Goal: Task Accomplishment & Management: Complete application form

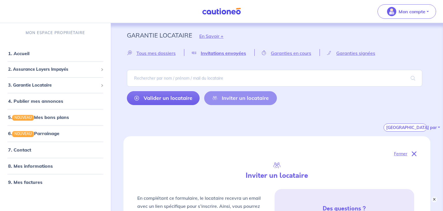
select select "FR"
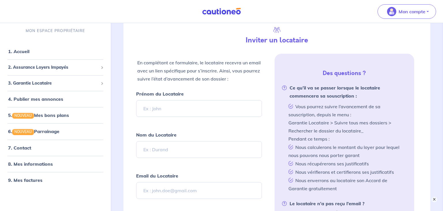
scroll to position [136, 0]
click at [194, 101] on input "Prénom du Locataire" at bounding box center [199, 108] width 126 height 17
type input "[PERSON_NAME]"
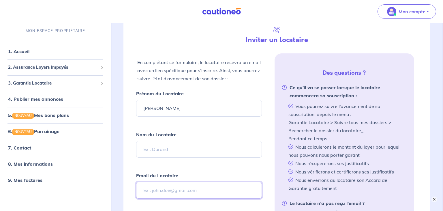
paste input "[PERSON_NAME][EMAIL_ADDRESS][DOMAIN_NAME]"
type input "[PERSON_NAME][EMAIL_ADDRESS][DOMAIN_NAME]"
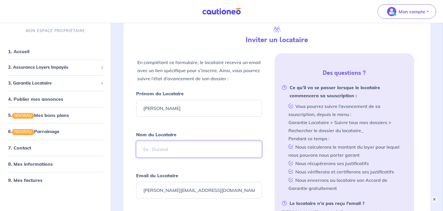
click at [169, 145] on input "Nom du Locataire" at bounding box center [199, 149] width 126 height 17
click at [192, 146] on input "Nom du Locataire" at bounding box center [199, 149] width 126 height 17
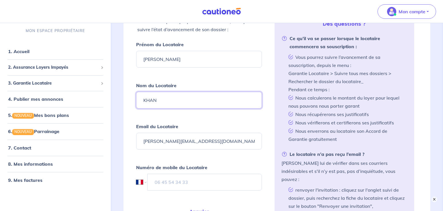
scroll to position [196, 0]
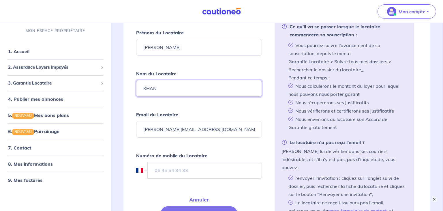
type input "KHAN"
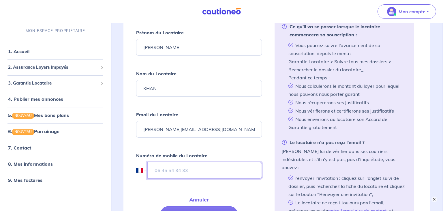
click at [216, 167] on input "tel" at bounding box center [204, 170] width 114 height 17
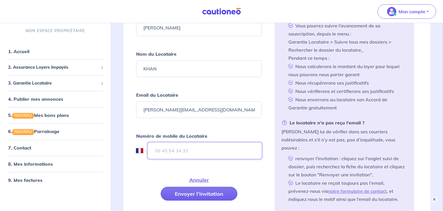
scroll to position [227, 0]
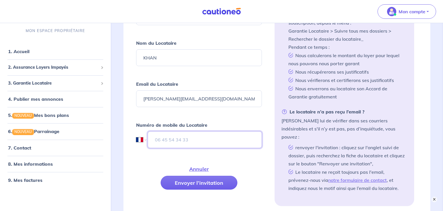
paste input "07 86 93 48 82"
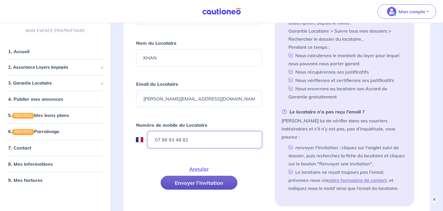
type input "07 86 93 48 82"
click at [223, 176] on button "Envoyer l’invitation" at bounding box center [199, 183] width 77 height 14
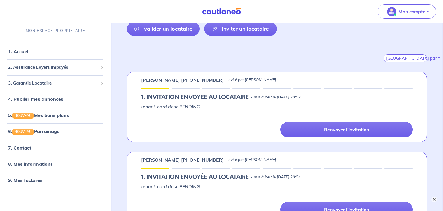
scroll to position [34, 0]
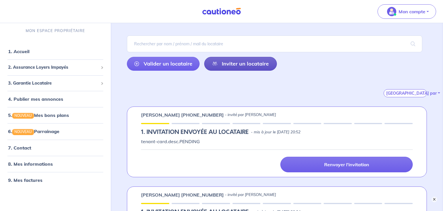
click at [245, 64] on link "Inviter un locataire" at bounding box center [240, 64] width 73 height 14
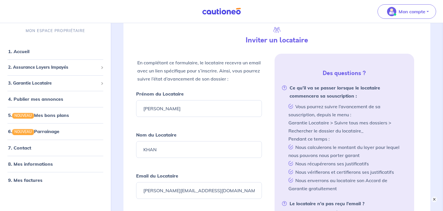
scroll to position [136, 0]
click at [200, 102] on input "[PERSON_NAME]" at bounding box center [199, 108] width 126 height 17
type input "v"
type input "Véronique"
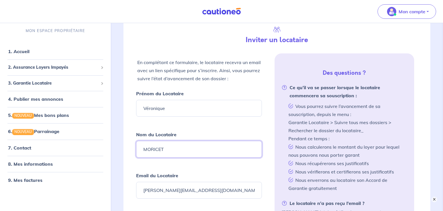
type input "MORICET"
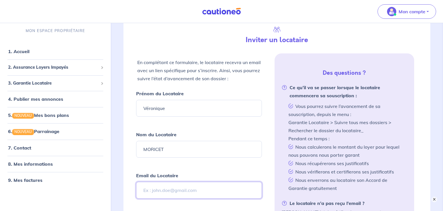
paste input "[EMAIL_ADDRESS][DOMAIN_NAME]"
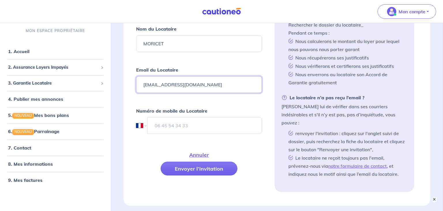
scroll to position [257, 0]
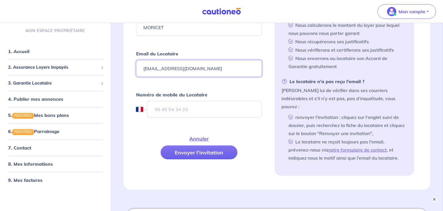
type input "[EMAIL_ADDRESS][DOMAIN_NAME]"
click at [204, 106] on input "tel" at bounding box center [204, 109] width 114 height 17
click at [217, 101] on input "tel" at bounding box center [205, 109] width 114 height 17
paste input "06 47 25 83 26"
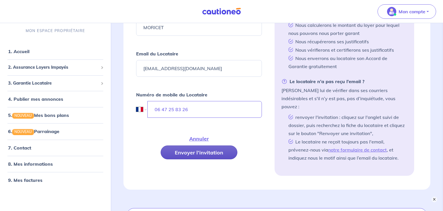
click at [204, 153] on button "Envoyer l’invitation" at bounding box center [199, 152] width 77 height 14
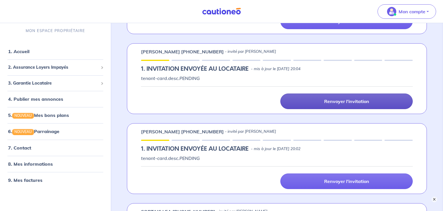
scroll to position [44, 0]
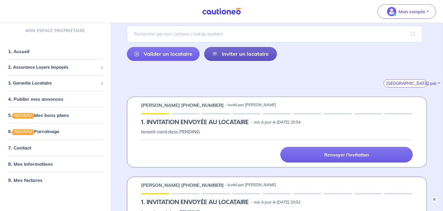
click at [240, 54] on link "Inviter un locataire" at bounding box center [240, 54] width 73 height 14
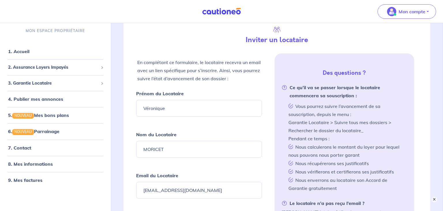
scroll to position [196, 0]
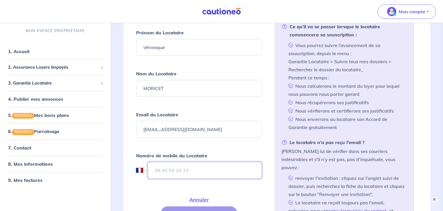
click at [191, 163] on input "tel" at bounding box center [205, 170] width 114 height 17
paste input "06 50 46 41 70"
type input "06 50 46 41 70"
click at [162, 47] on input "Véronique" at bounding box center [199, 47] width 126 height 17
click at [174, 47] on input "Véronique" at bounding box center [199, 47] width 126 height 17
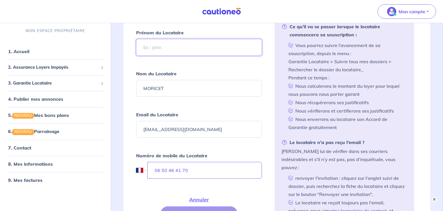
paste input "Lauryne"
type input "Lauryne"
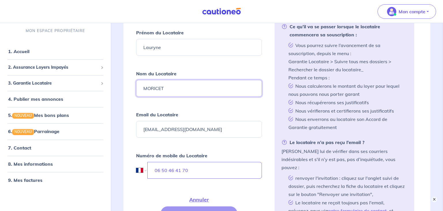
click at [182, 92] on input "MORICET" at bounding box center [199, 88] width 126 height 17
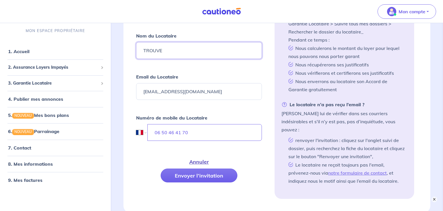
scroll to position [257, 0]
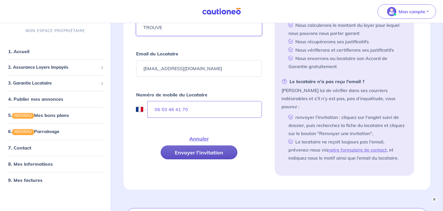
type input "TROUVE"
click at [212, 150] on button "Envoyer l’invitation" at bounding box center [199, 152] width 77 height 14
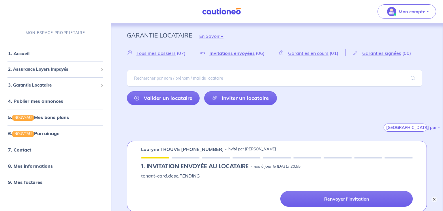
click at [322, 50] on div "Garanties en cours (01)" at bounding box center [309, 52] width 74 height 7
click at [322, 52] on span "Garanties en cours" at bounding box center [308, 53] width 40 height 6
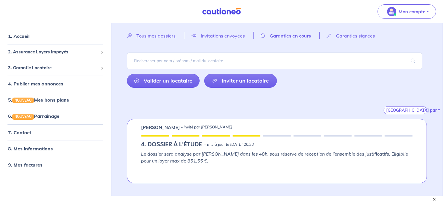
scroll to position [25, 0]
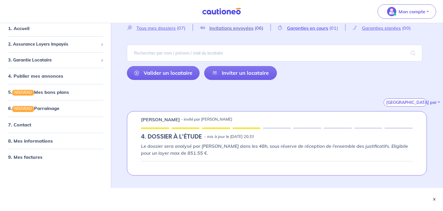
click at [228, 27] on span "Invitations envoyées" at bounding box center [231, 28] width 44 height 6
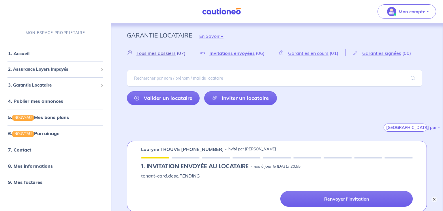
click at [160, 52] on span "Tous mes dossiers" at bounding box center [155, 53] width 39 height 6
click at [240, 51] on span "Invitations envoyées" at bounding box center [232, 53] width 44 height 6
click at [298, 51] on span "Garanties en cours" at bounding box center [308, 53] width 40 height 6
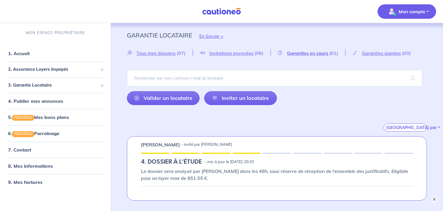
click at [423, 7] on span "Mon compte" at bounding box center [405, 11] width 41 height 9
